Goal: Book appointment/travel/reservation

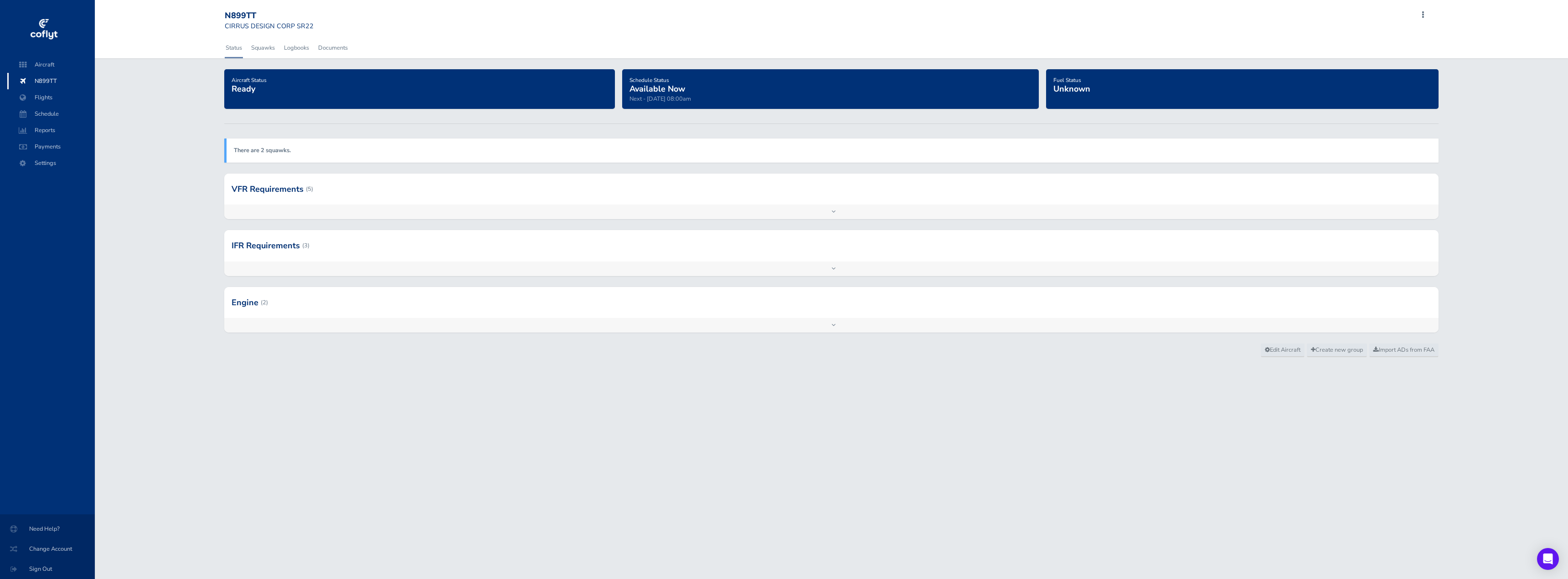
click at [273, 190] on div at bounding box center [831, 189] width 1214 height 31
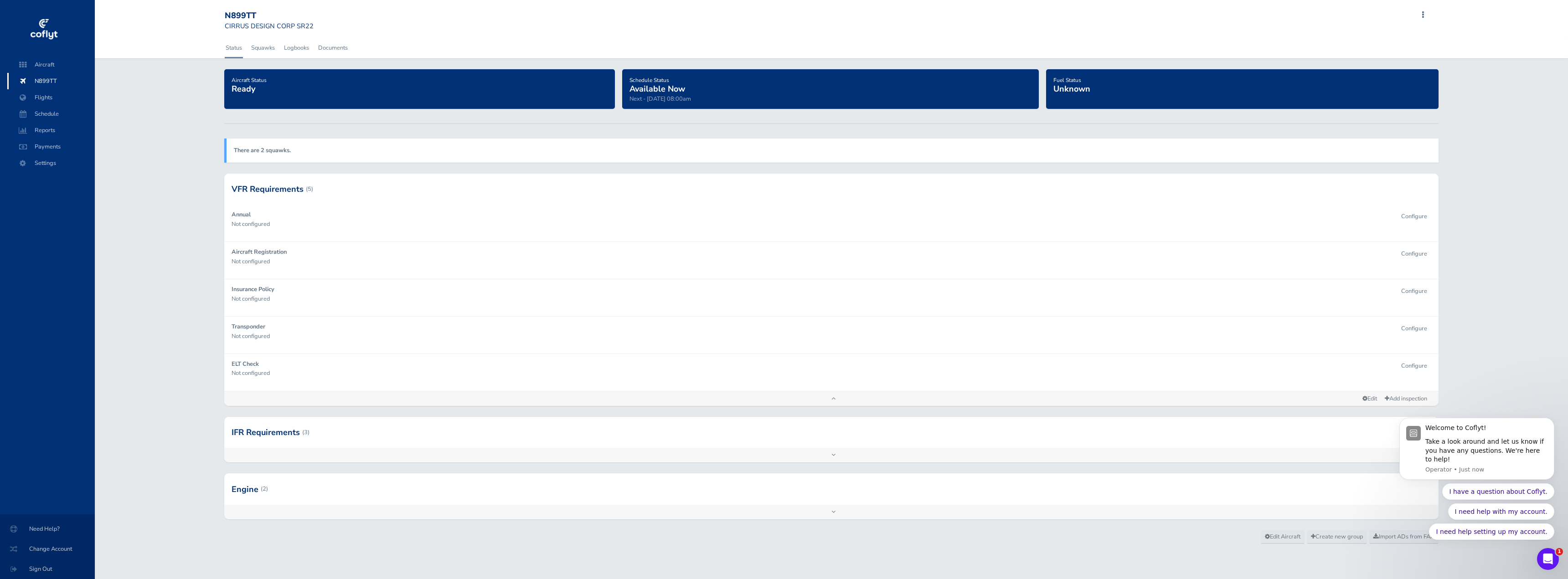
click at [268, 433] on div at bounding box center [831, 432] width 1214 height 31
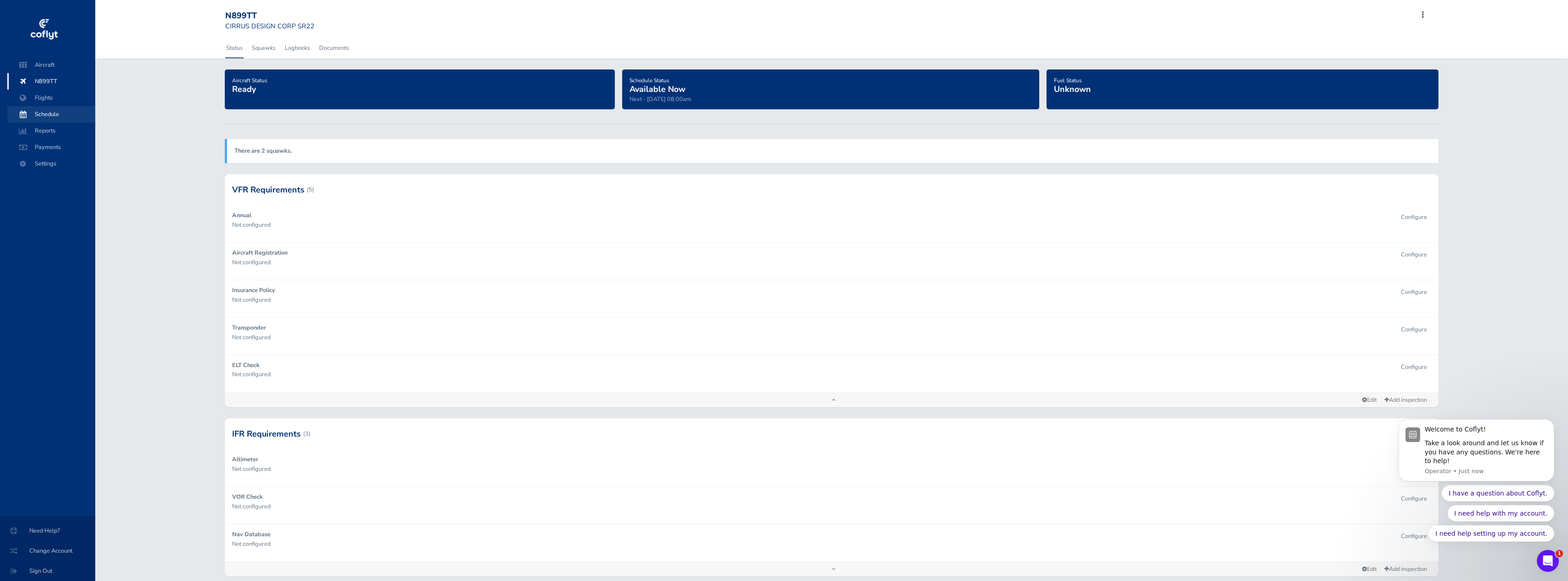
click at [50, 114] on span "Schedule" at bounding box center [51, 114] width 70 height 16
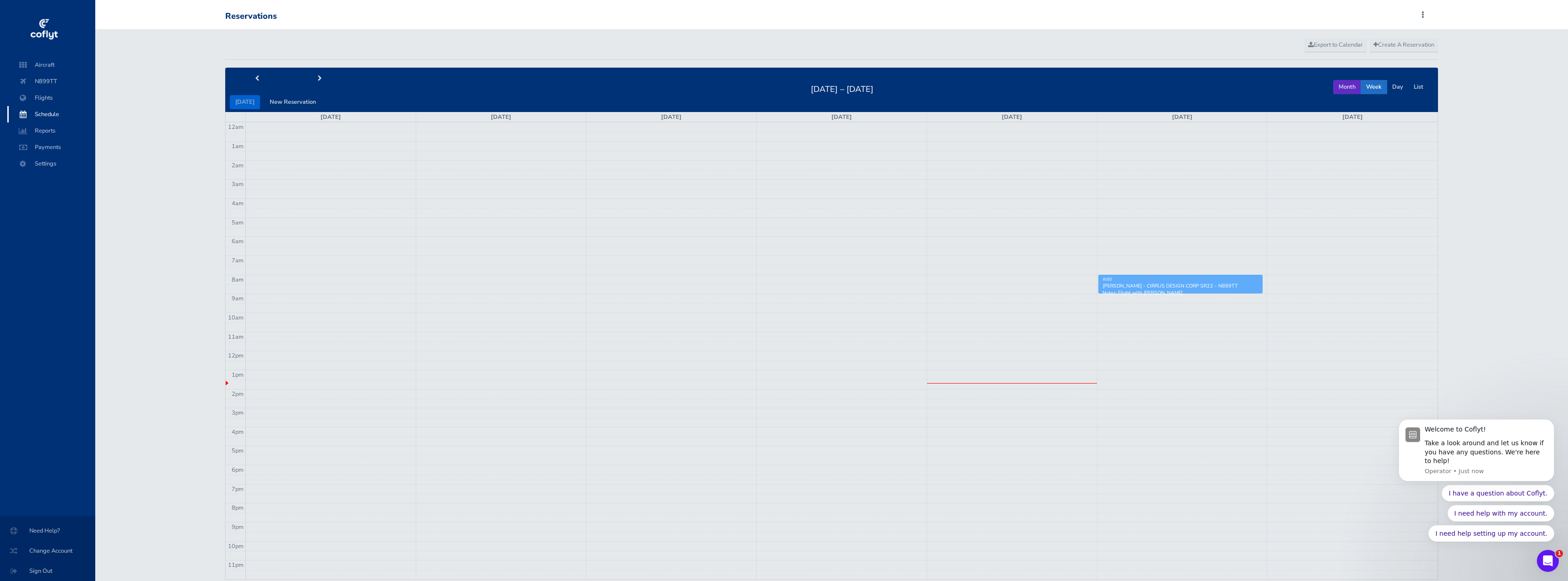
click at [1354, 88] on button "Month" at bounding box center [1346, 87] width 28 height 14
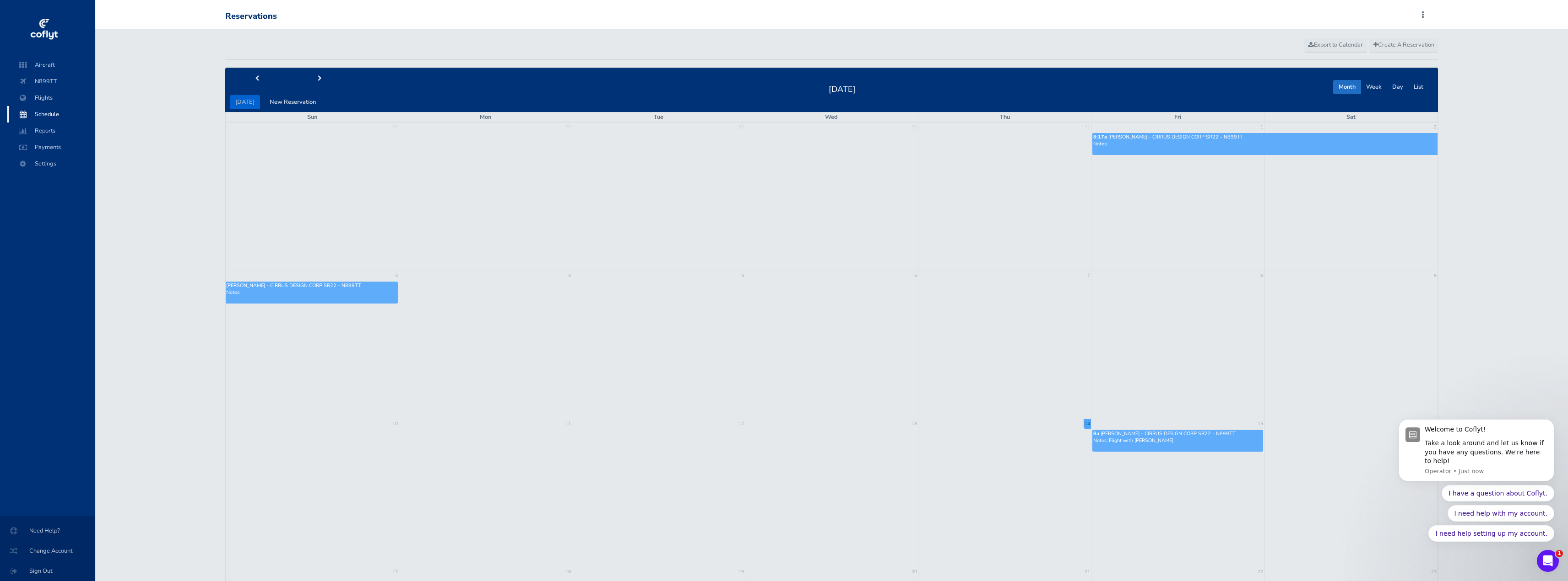
click at [1174, 207] on td at bounding box center [1177, 197] width 173 height 148
click at [318, 76] on span "next" at bounding box center [320, 79] width 4 height 6
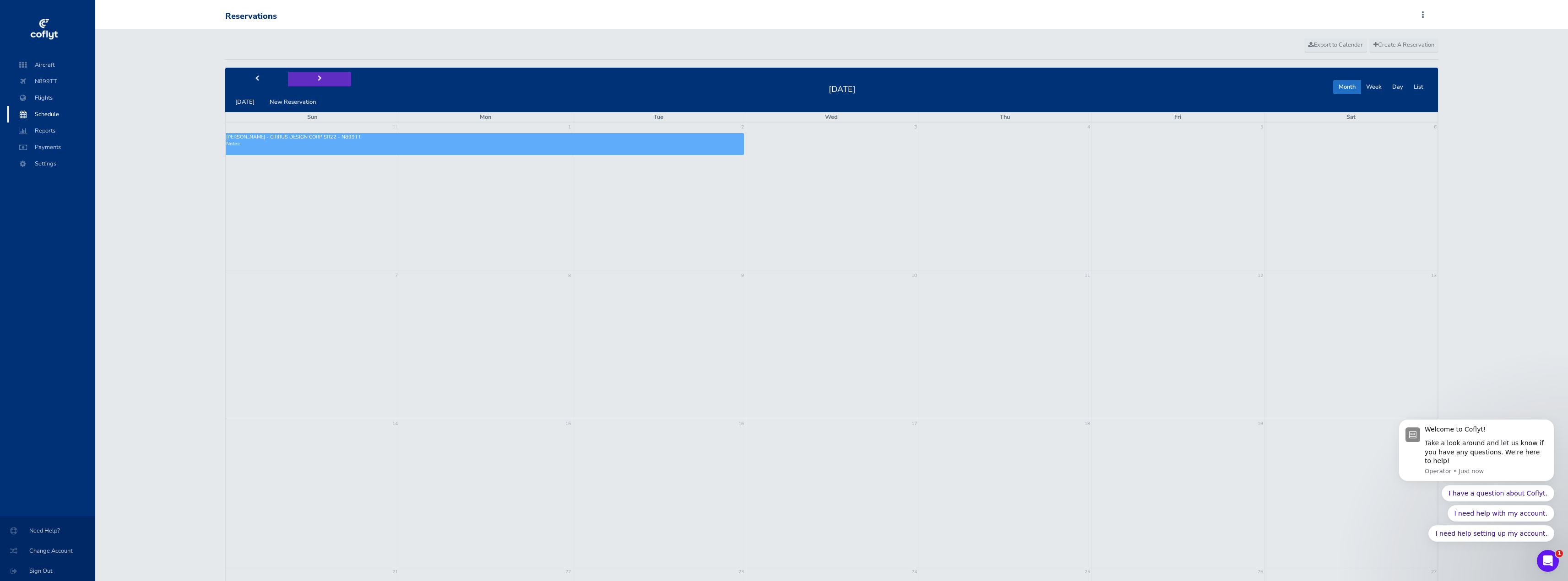
click at [325, 77] on button "next" at bounding box center [319, 79] width 63 height 14
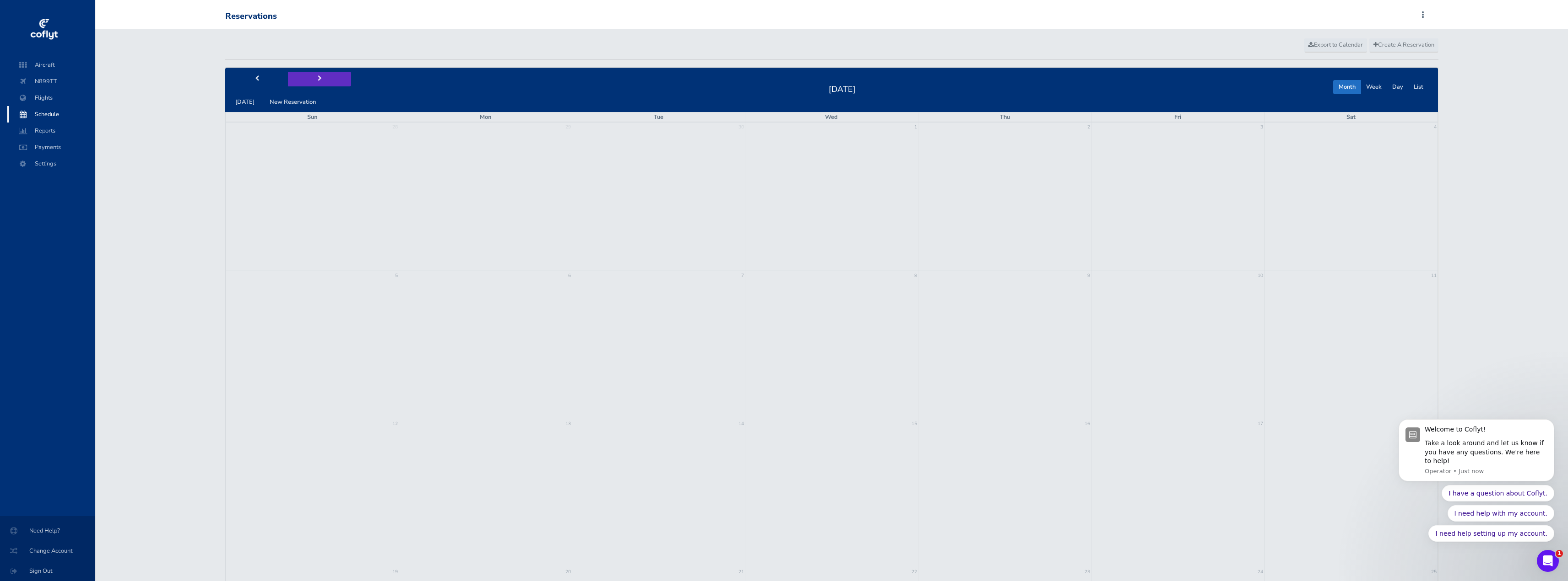
click at [309, 80] on button "next" at bounding box center [319, 79] width 63 height 14
click at [254, 82] on button "prev" at bounding box center [257, 79] width 63 height 14
click at [262, 81] on button "prev" at bounding box center [257, 79] width 63 height 14
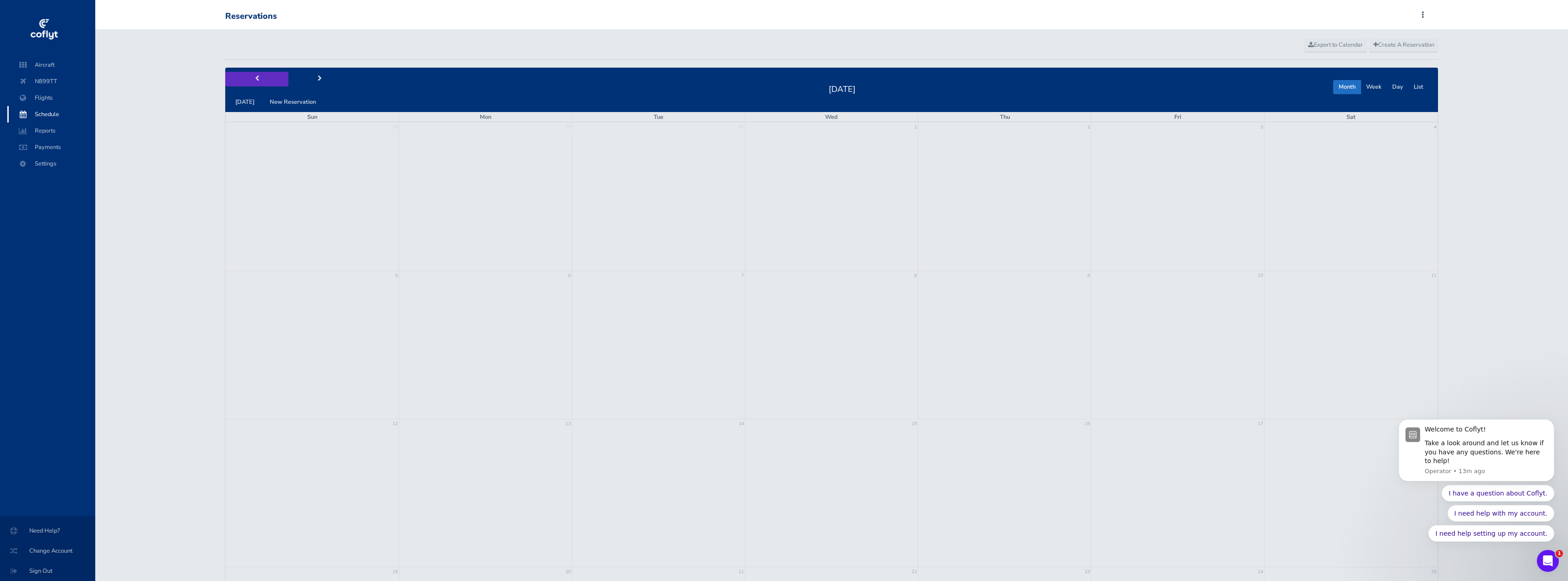
click at [262, 81] on button "prev" at bounding box center [257, 79] width 63 height 14
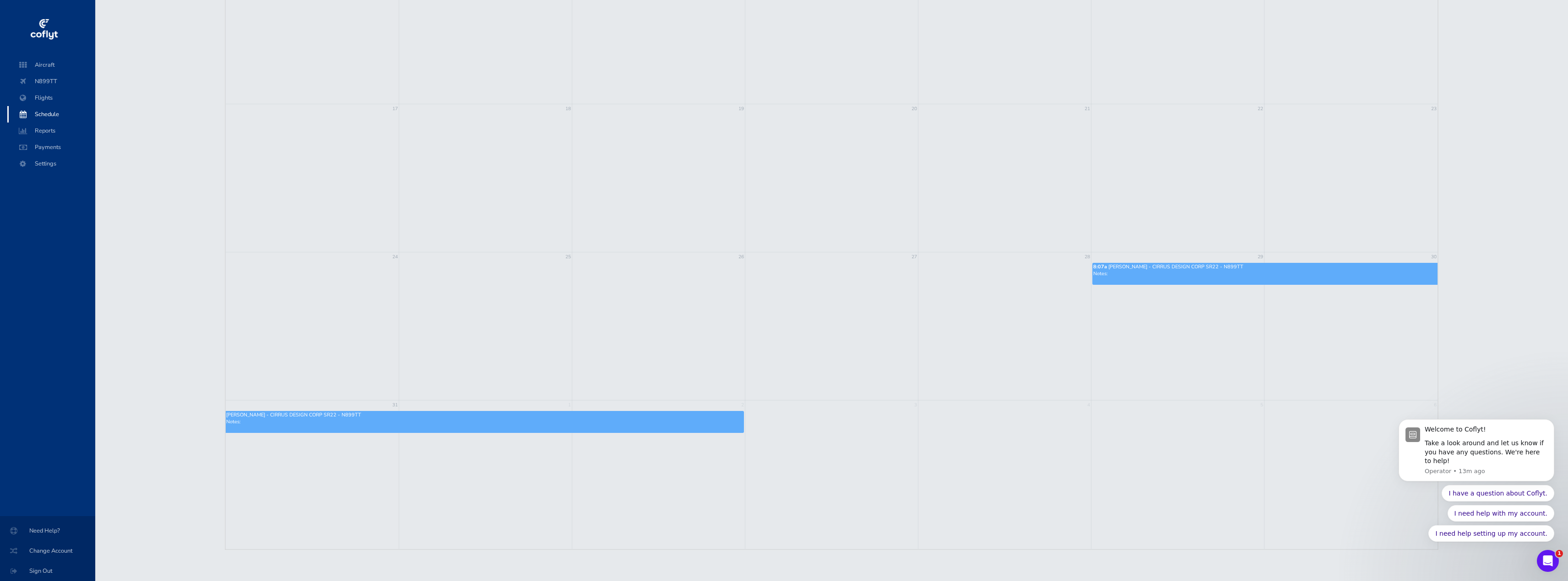
scroll to position [465, 0]
click at [408, 425] on link "Tony Winters - CIRRUS DESIGN CORP SR22 - N899TT Notes:" at bounding box center [484, 421] width 518 height 22
